Goal: Find specific page/section: Find specific page/section

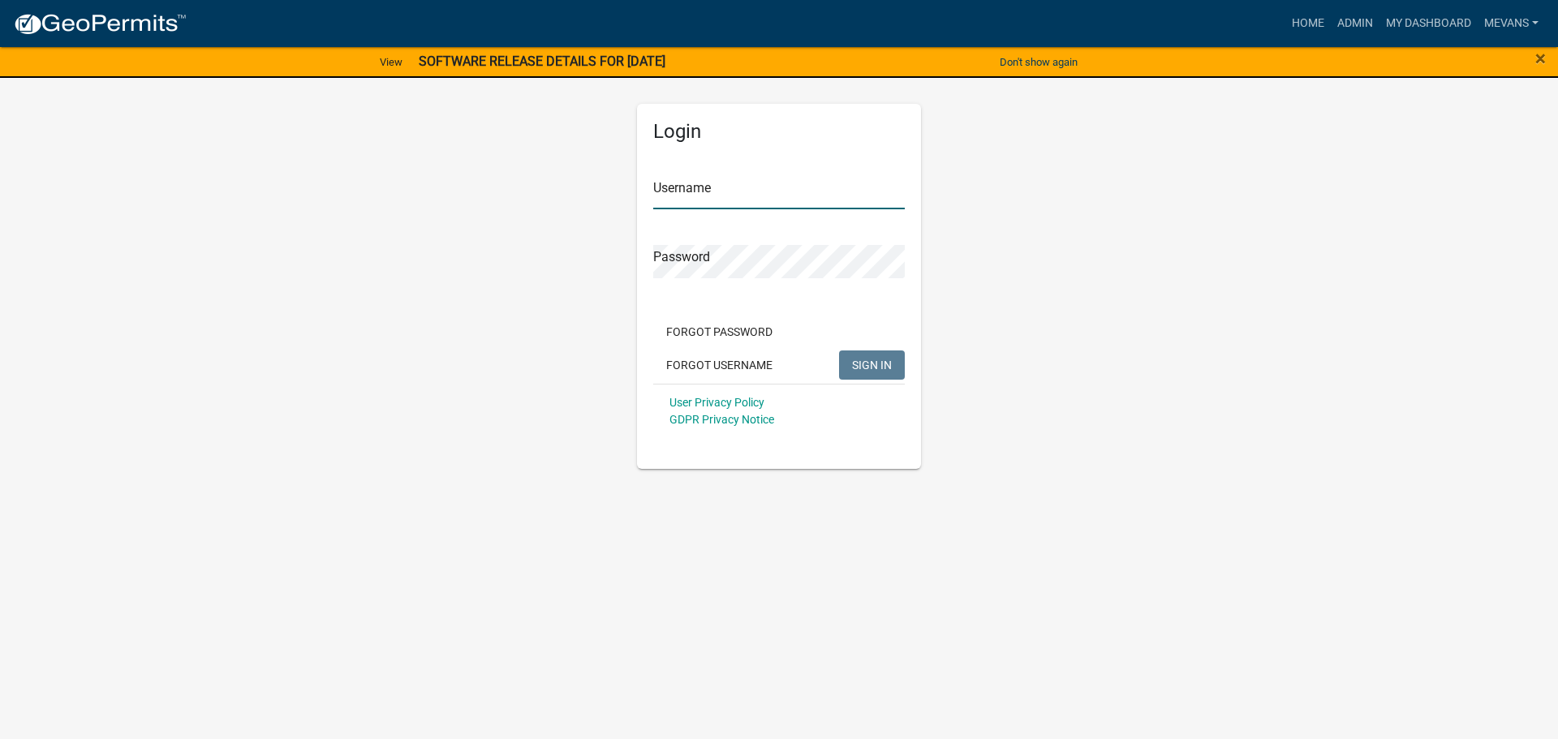
type input "Mevans"
click at [858, 364] on span "SIGN IN" at bounding box center [872, 364] width 40 height 13
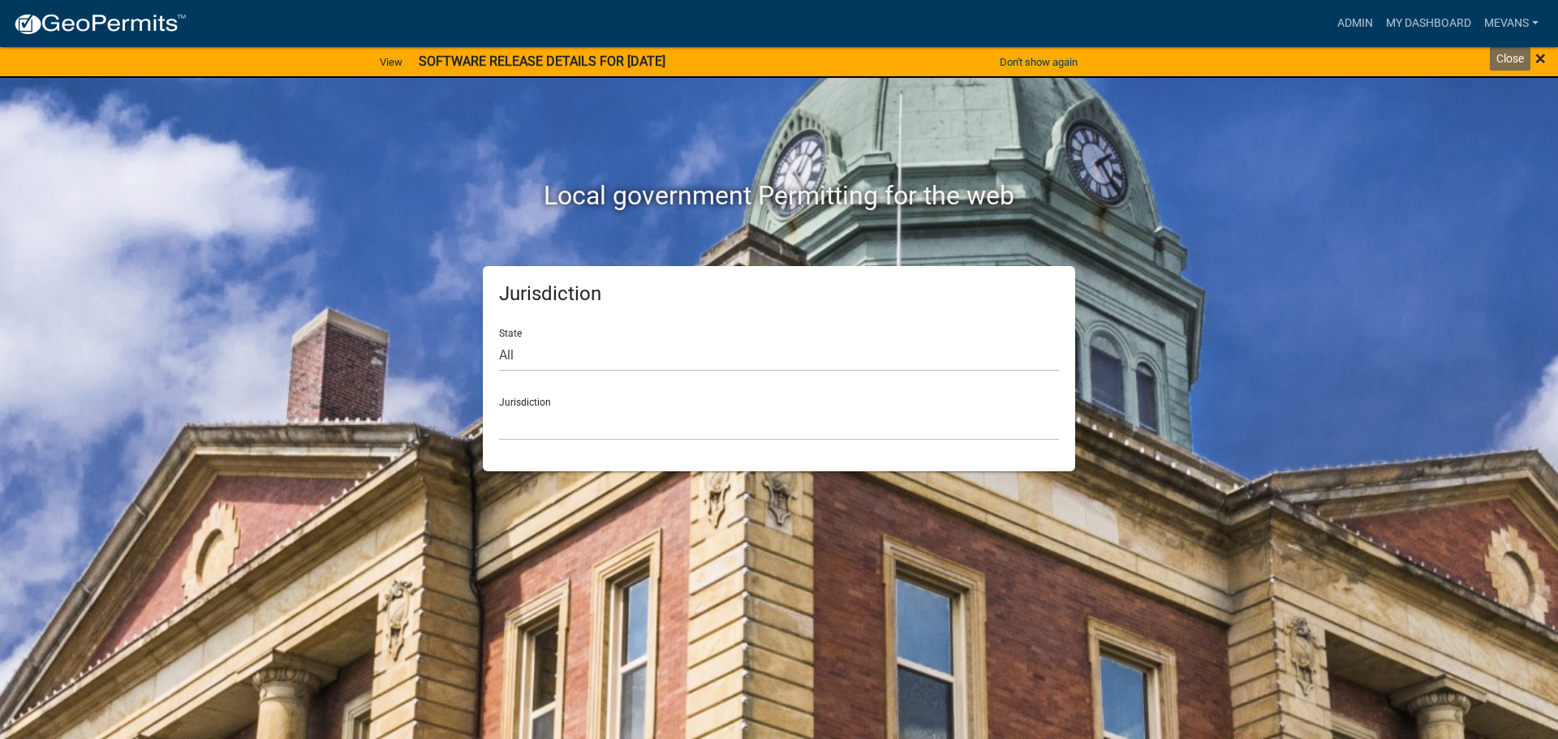
click at [1538, 58] on span "×" at bounding box center [1540, 58] width 11 height 23
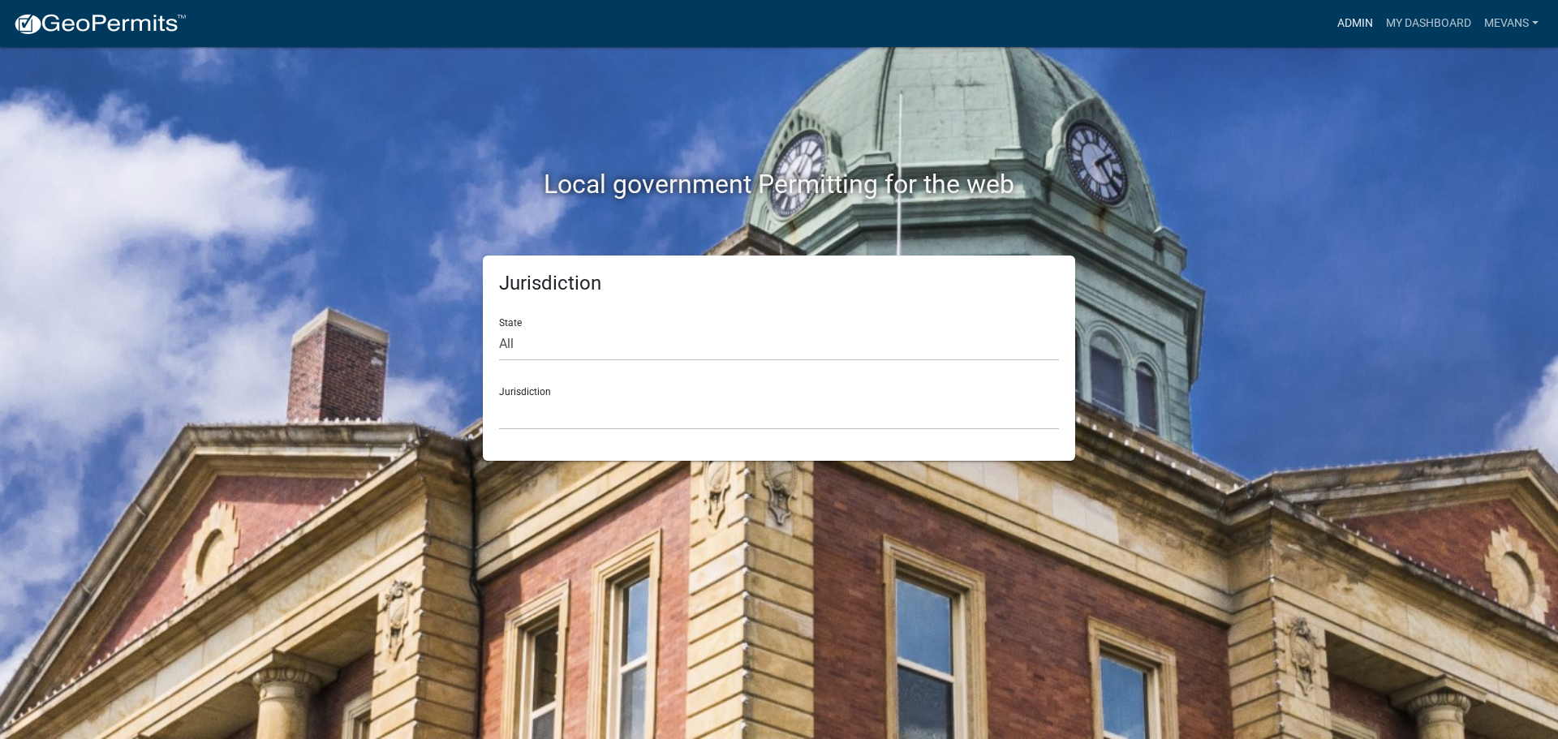
drag, startPoint x: 1339, startPoint y: 19, endPoint x: 1322, endPoint y: 18, distance: 17.1
click at [1339, 19] on link "Admin" at bounding box center [1354, 23] width 49 height 31
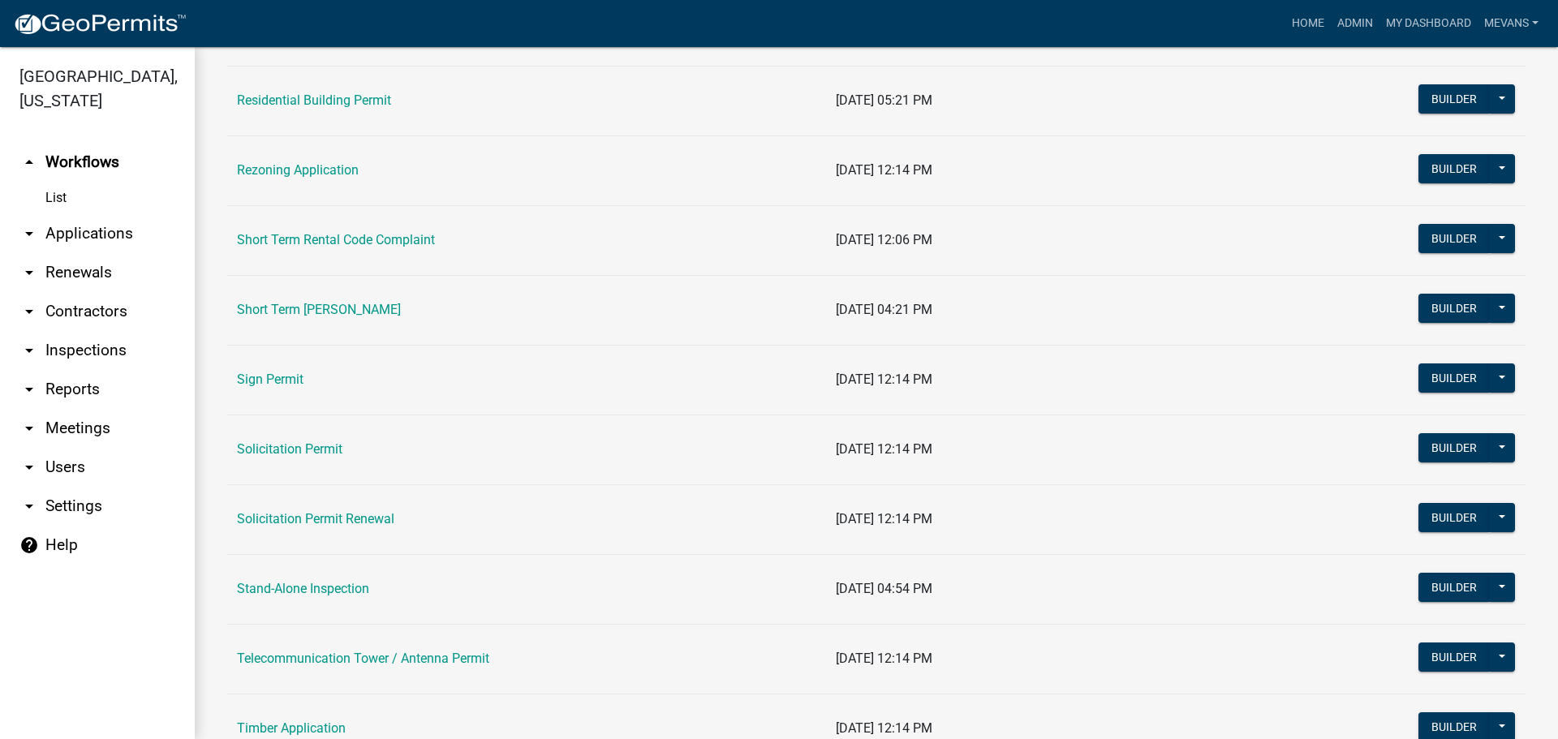
scroll to position [1947, 0]
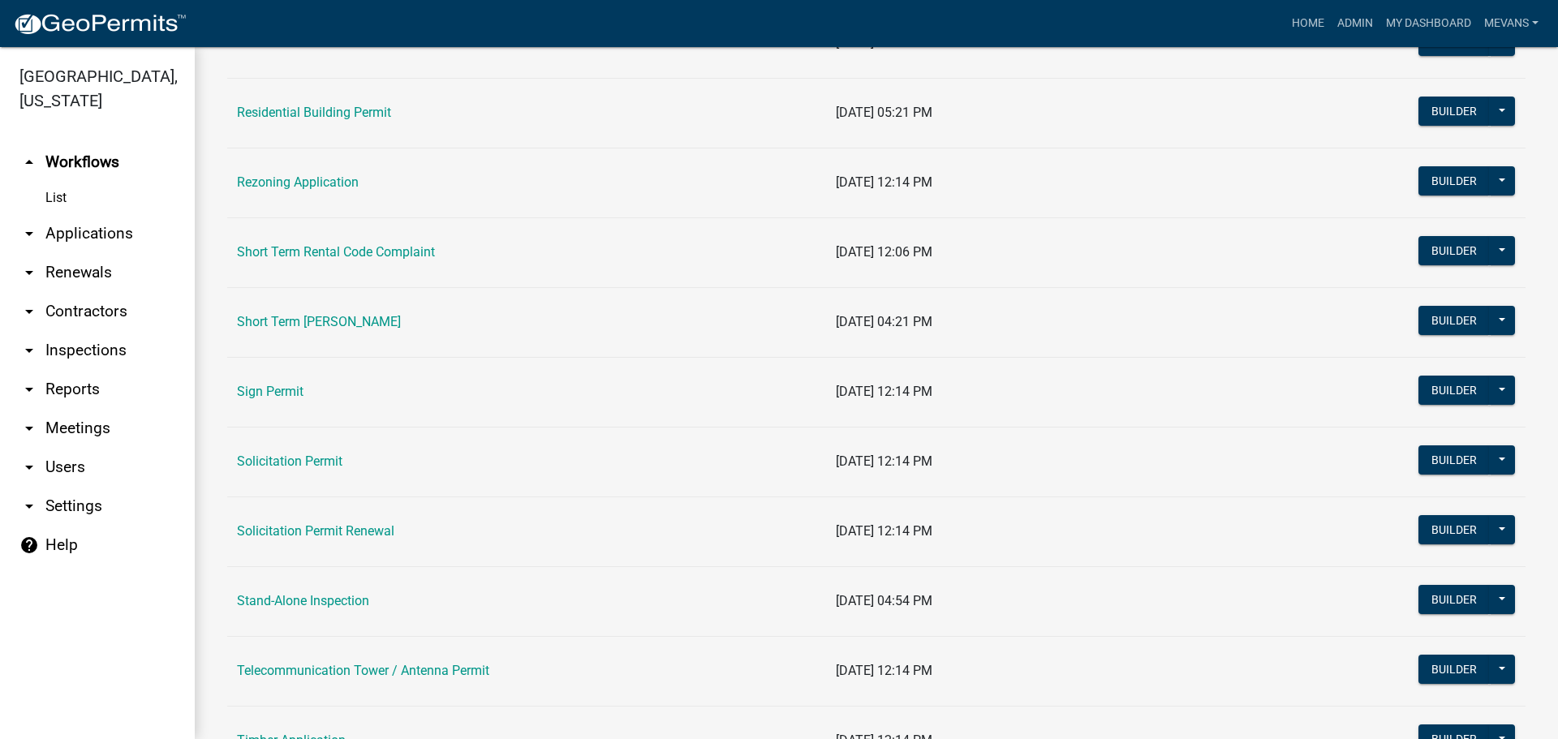
click at [328, 320] on link "Short Term [PERSON_NAME]" at bounding box center [319, 321] width 164 height 15
